Goal: Find specific page/section: Find specific page/section

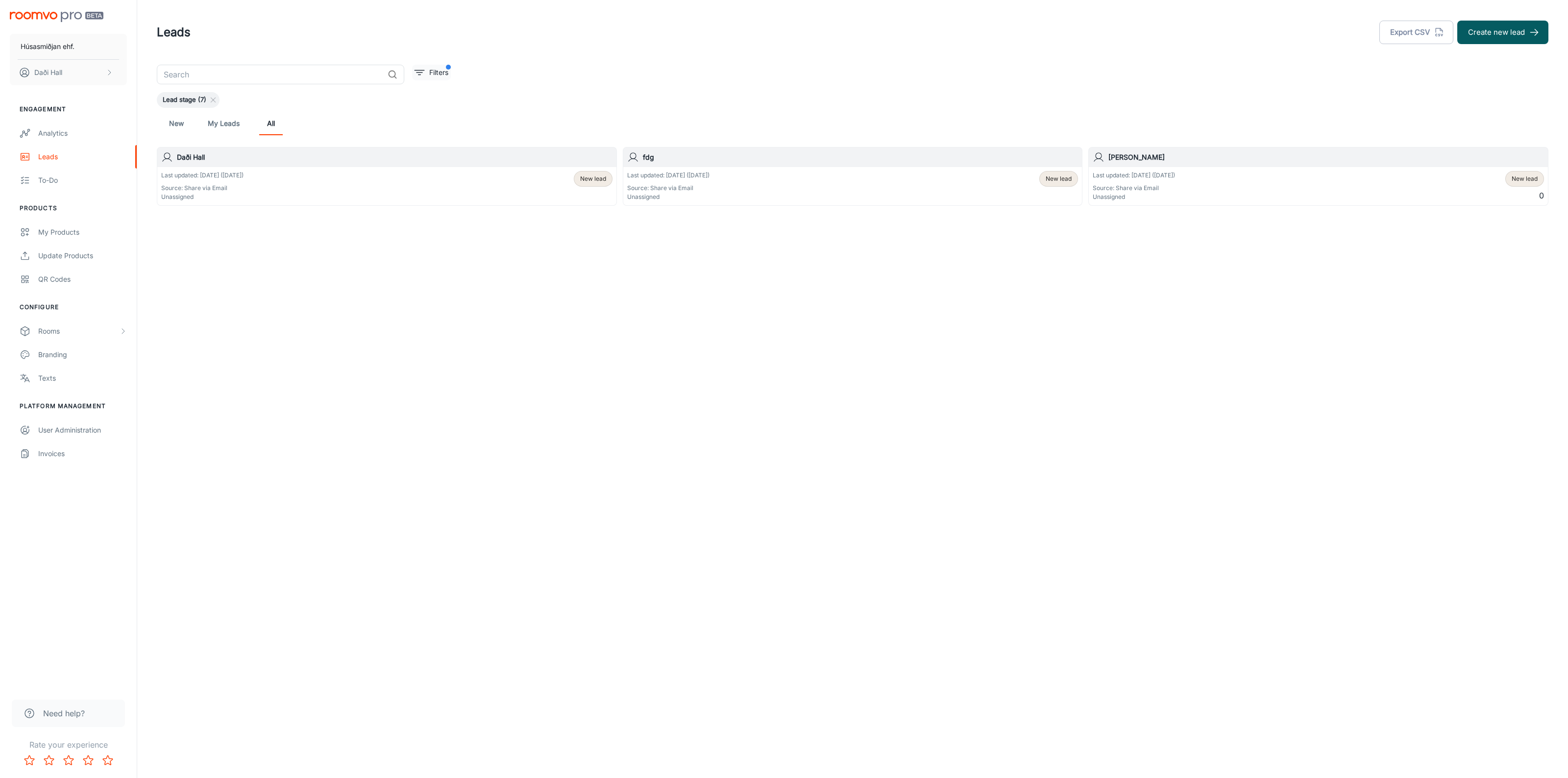
click at [449, 69] on span "filter" at bounding box center [449, 67] width 5 height 5
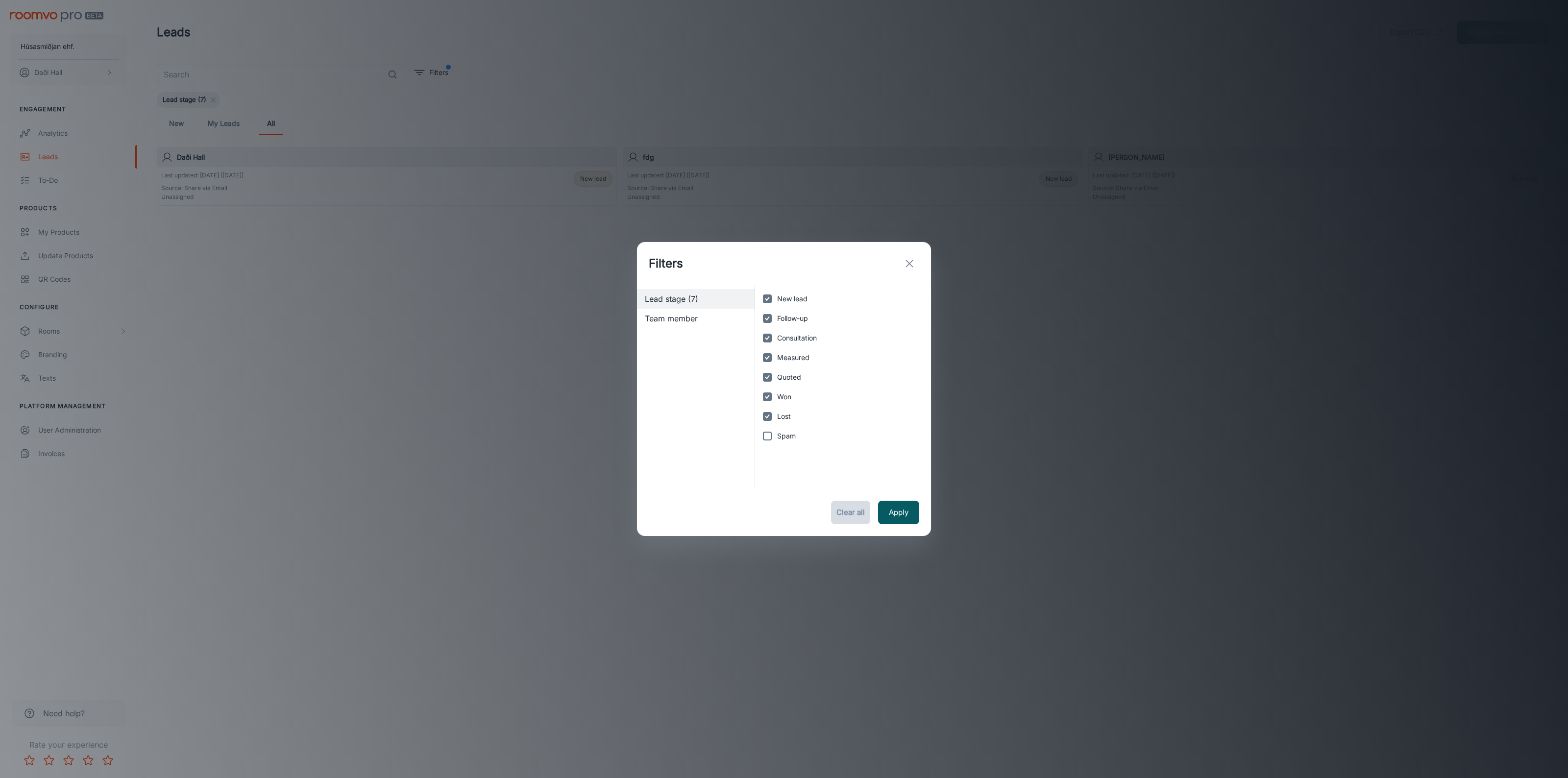
click at [863, 517] on button "Clear all" at bounding box center [850, 513] width 39 height 24
checkbox input "false"
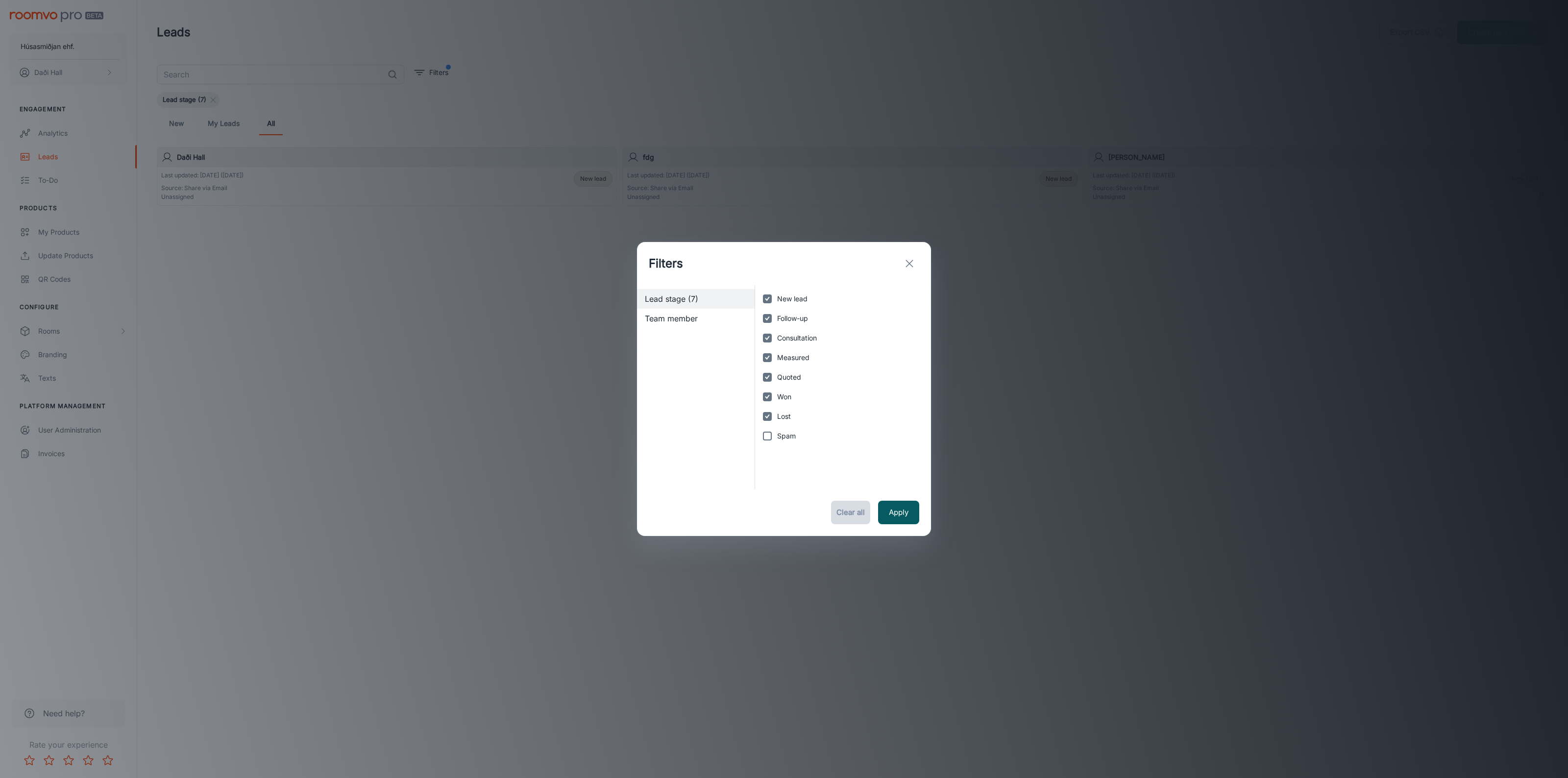
checkbox input "false"
click at [888, 502] on button "Apply" at bounding box center [899, 513] width 41 height 24
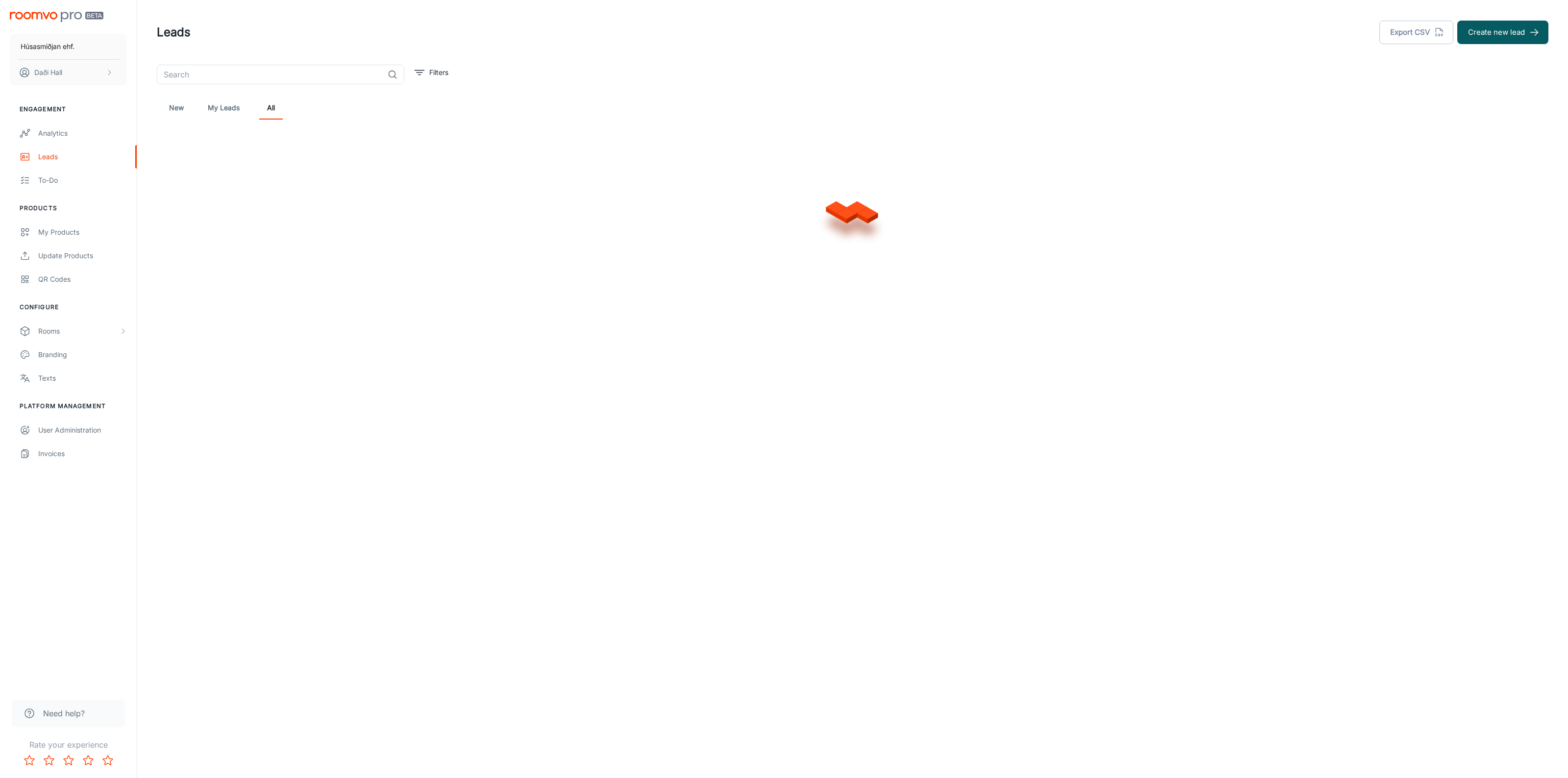
click at [889, 509] on div "Húsasmiðjan ehf. Daði Hall Engagement Analytics Leads To-do Products My Product…" at bounding box center [784, 389] width 1568 height 778
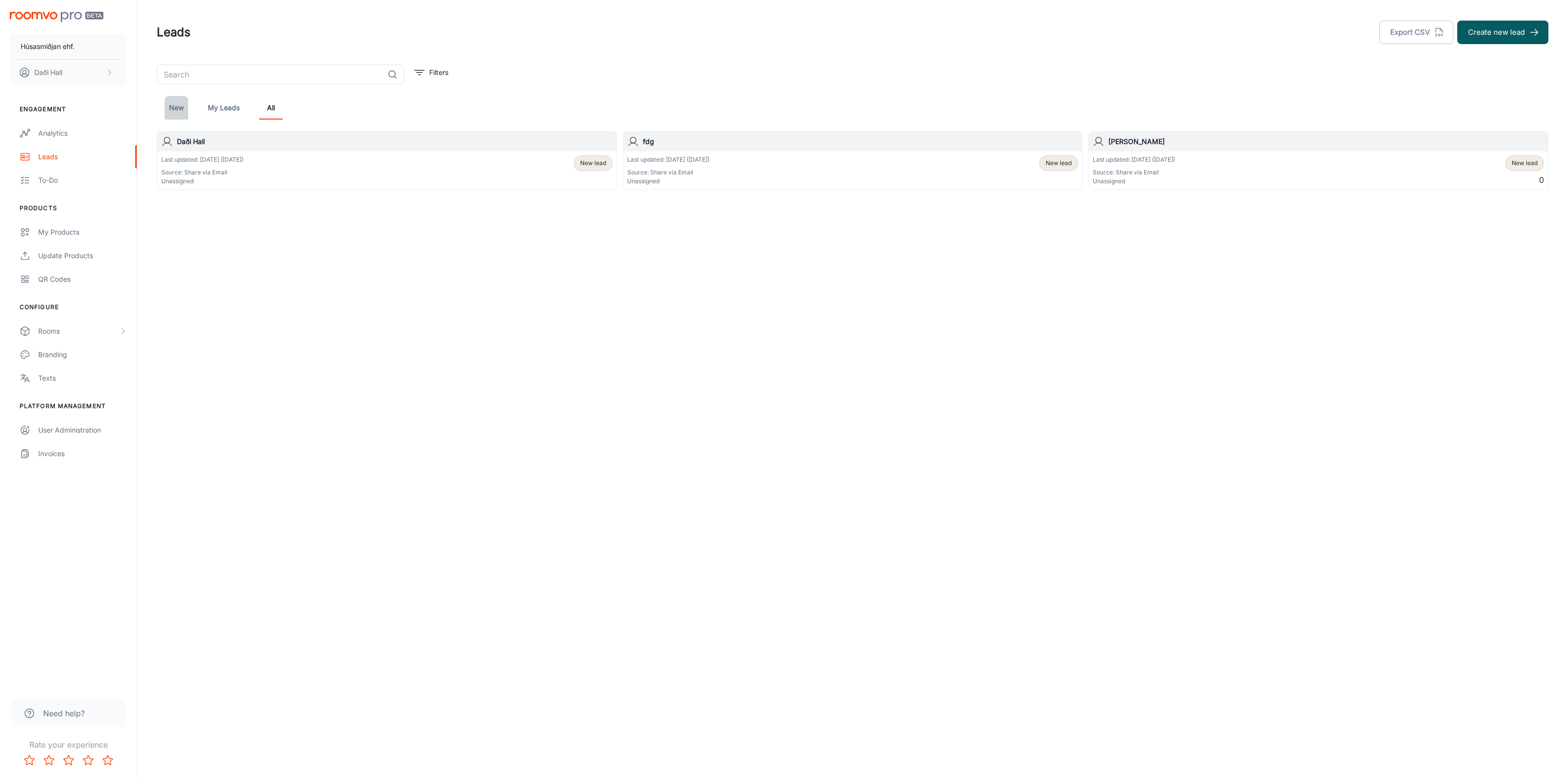
click at [175, 112] on link "New" at bounding box center [176, 108] width 24 height 24
click at [59, 135] on div "Analytics" at bounding box center [83, 133] width 89 height 11
